Goal: Find specific page/section: Find specific page/section

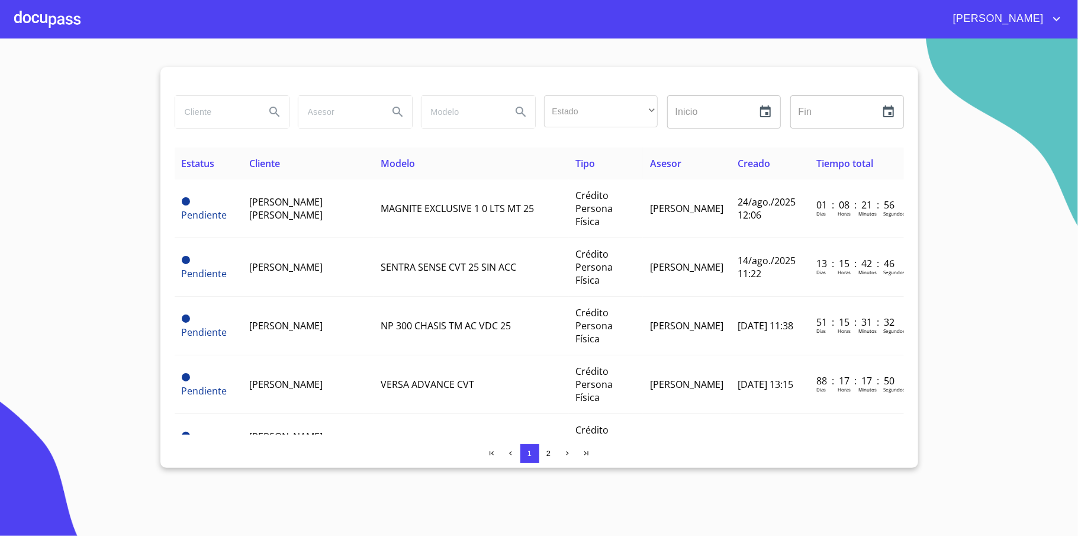
scroll to position [394, 0]
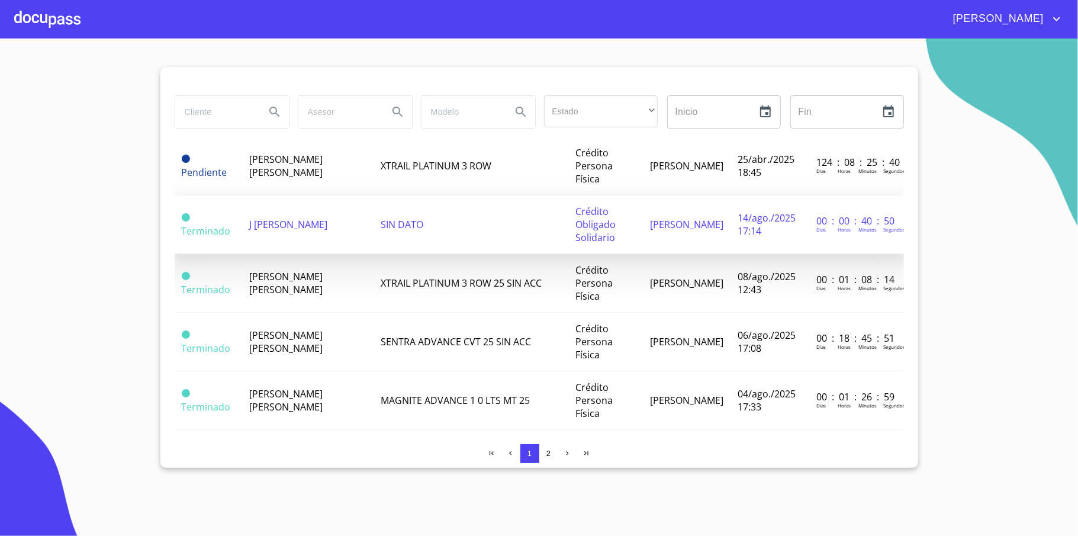
click at [307, 240] on td "J [PERSON_NAME]" at bounding box center [307, 224] width 131 height 59
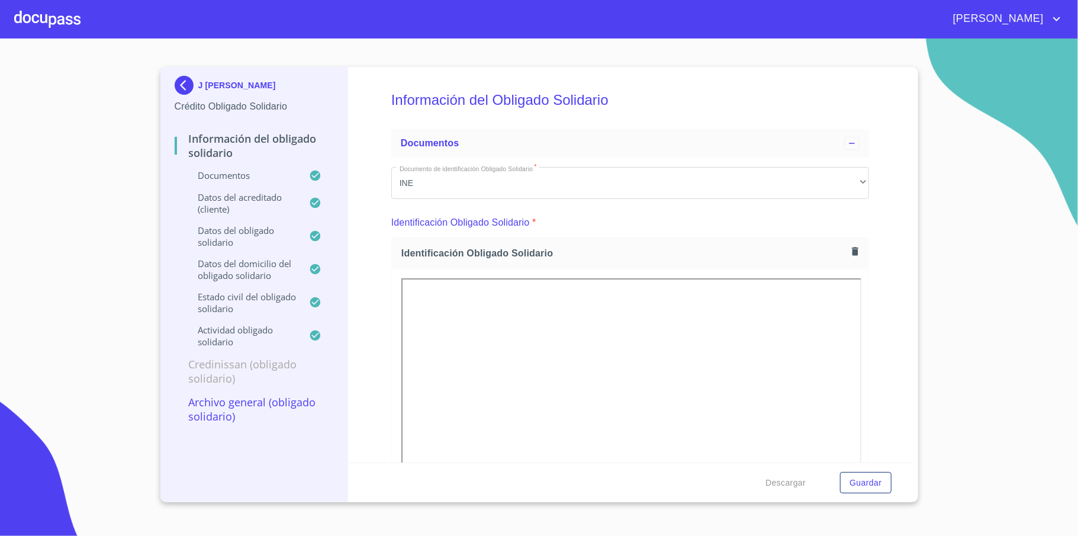
click at [179, 84] on img at bounding box center [187, 85] width 24 height 19
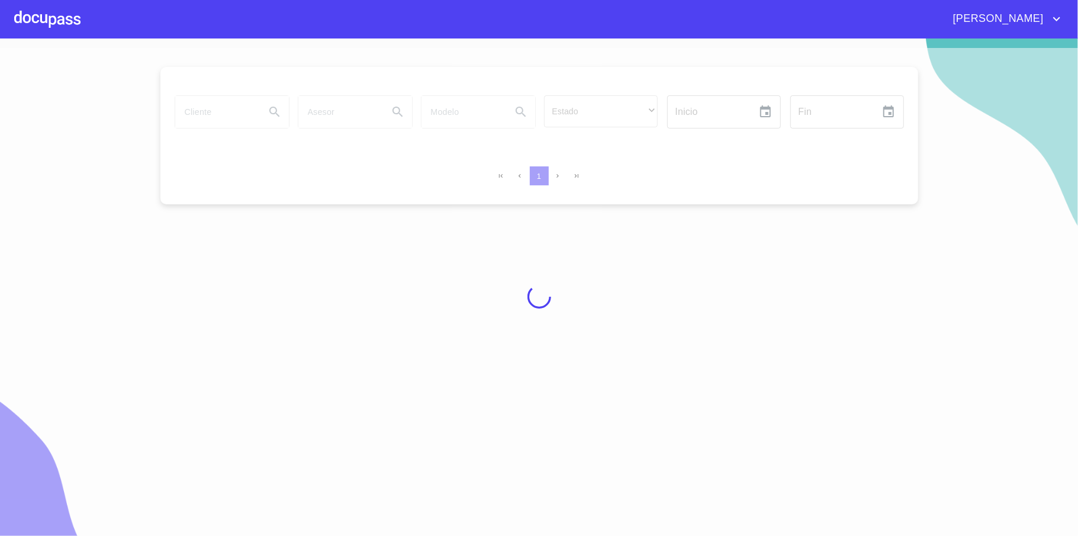
click at [235, 111] on div at bounding box center [539, 296] width 1078 height 497
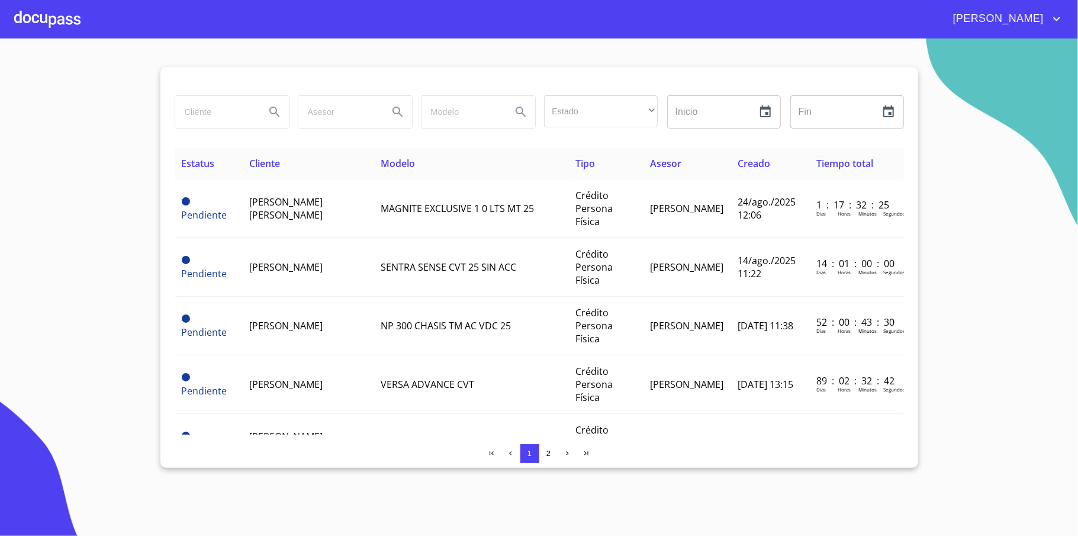
click at [211, 111] on input "search" at bounding box center [215, 112] width 81 height 32
type input "[DEMOGRAPHIC_DATA]"
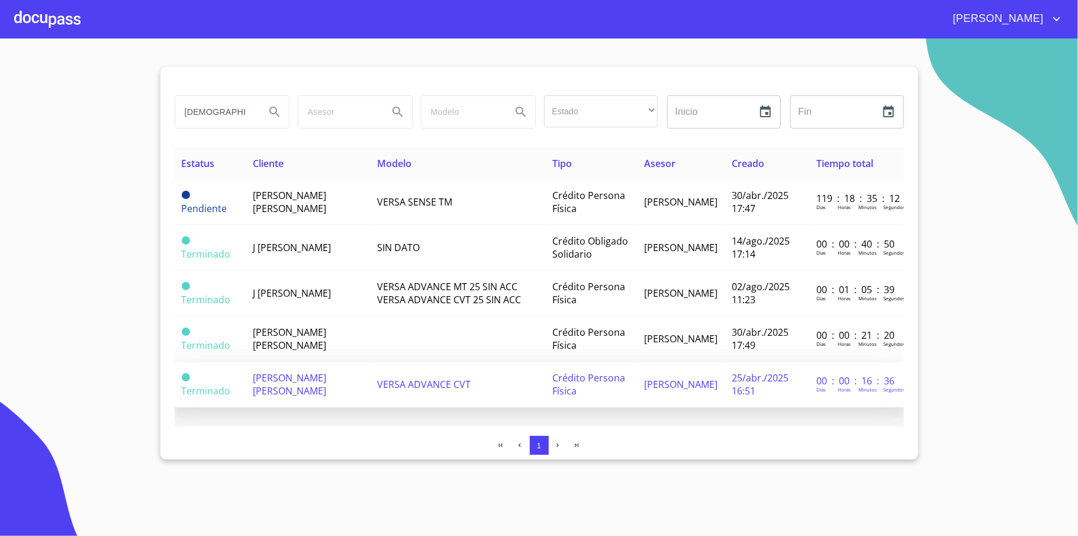
scroll to position [8, 0]
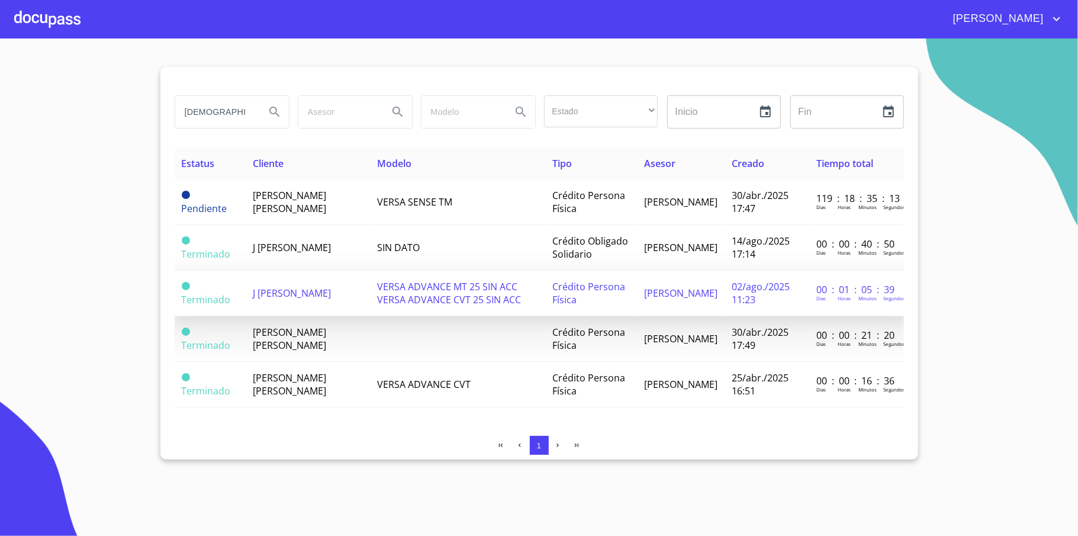
click at [341, 282] on td "J [PERSON_NAME]" at bounding box center [308, 294] width 124 height 46
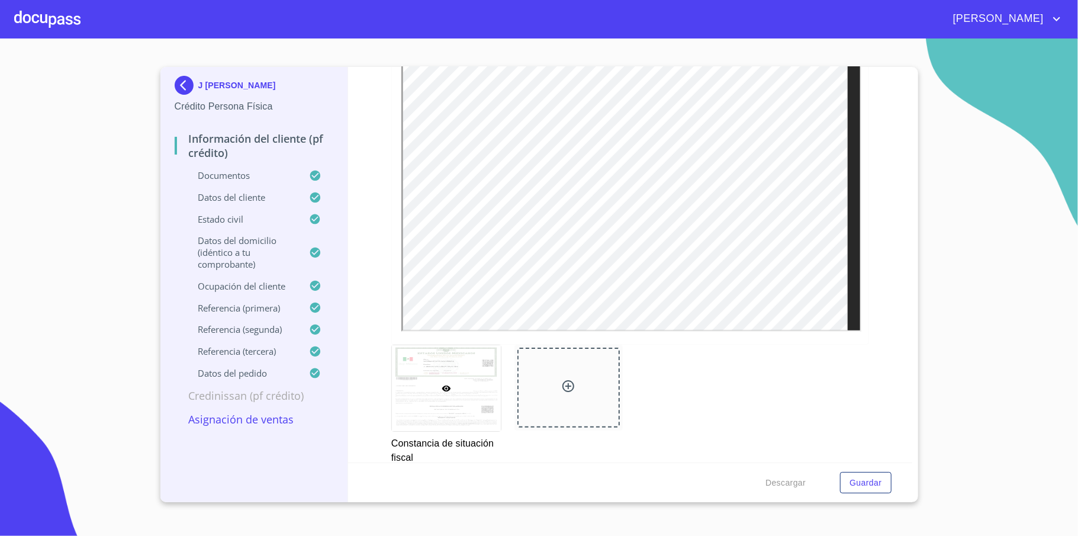
scroll to position [3507, 0]
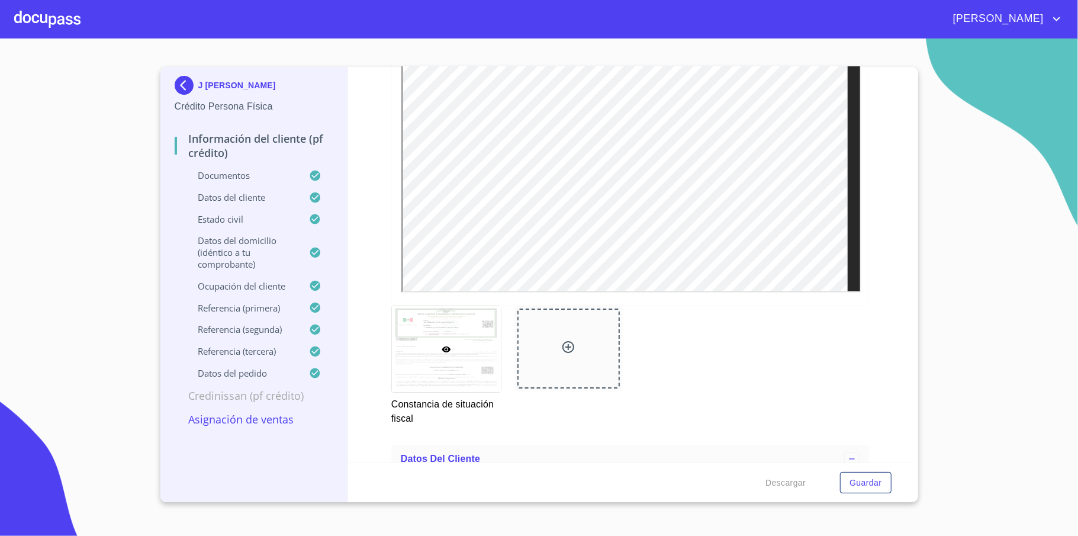
click at [91, 287] on section "J [PERSON_NAME] Crédito Persona Física Información del cliente (PF crédito) Doc…" at bounding box center [539, 286] width 1078 height 497
